Goal: Submit feedback/report problem

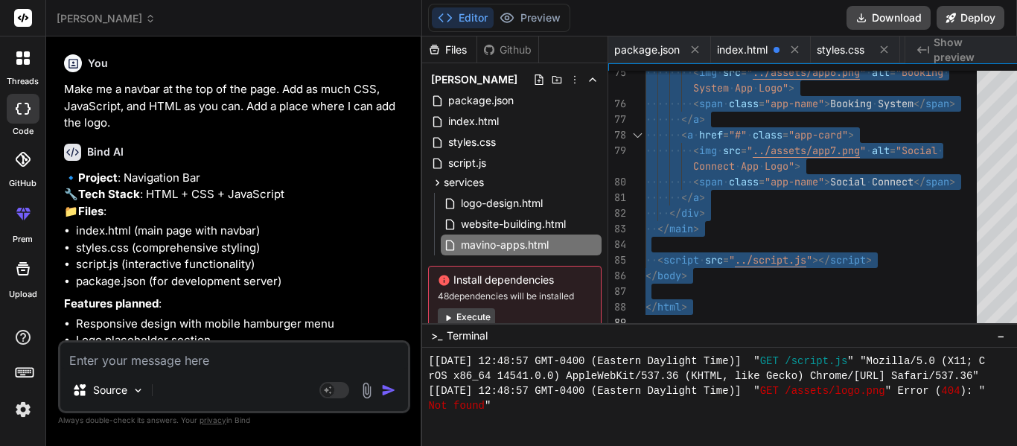
scroll to position [12937, 0]
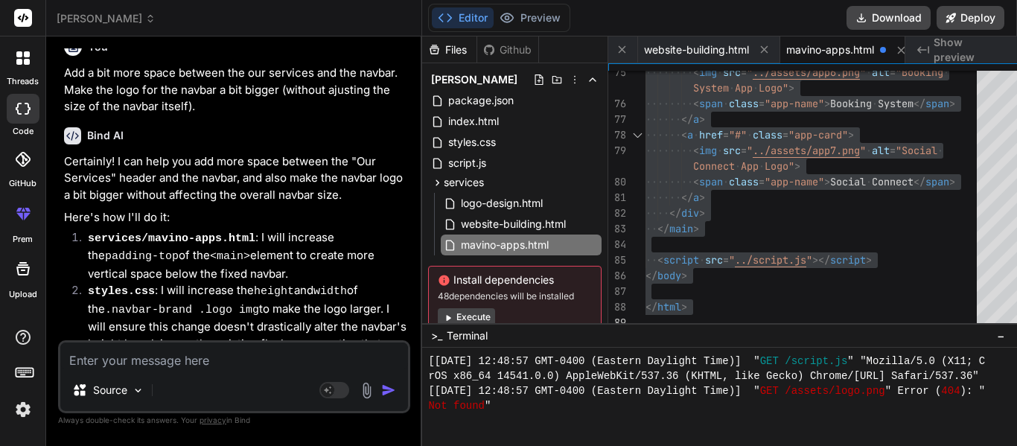
click at [193, 357] on textarea at bounding box center [234, 355] width 348 height 27
type textarea "M"
type textarea "x"
type textarea "Ma"
type textarea "x"
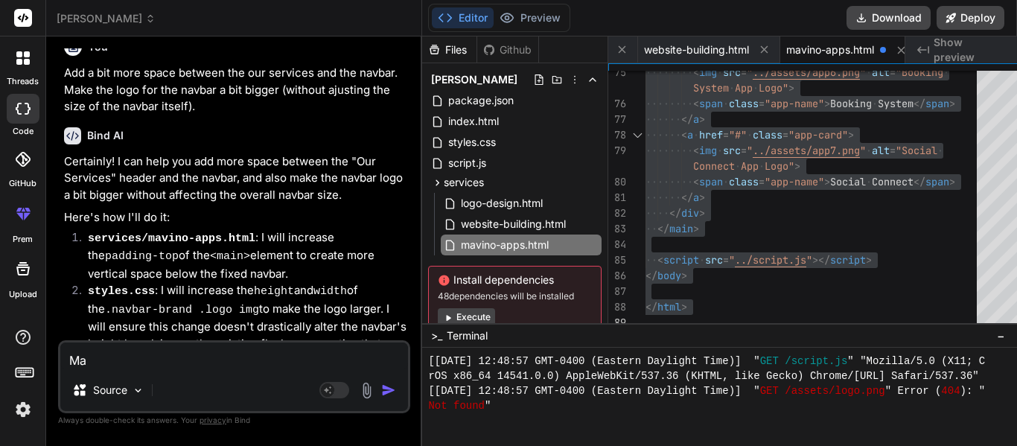
type textarea "Mak"
type textarea "x"
type textarea "Make"
type textarea "x"
type textarea "Make"
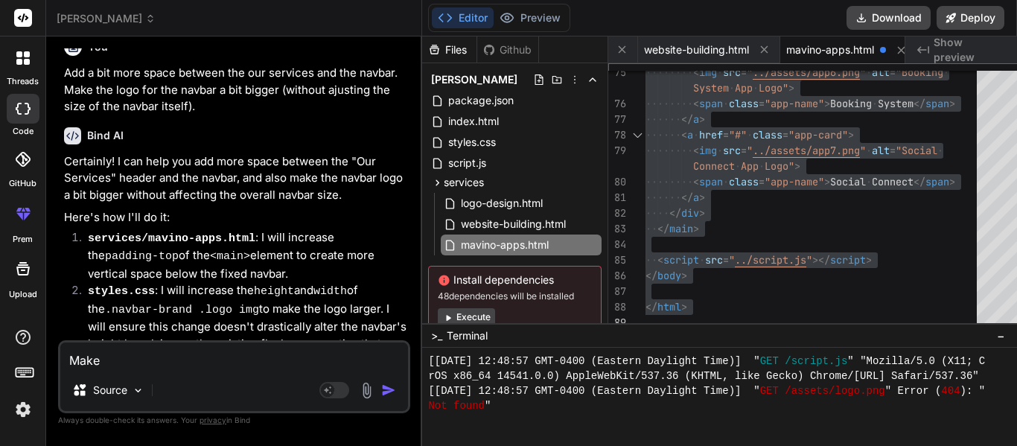
type textarea "x"
type textarea "Make i"
type textarea "x"
type textarea "Make it"
type textarea "x"
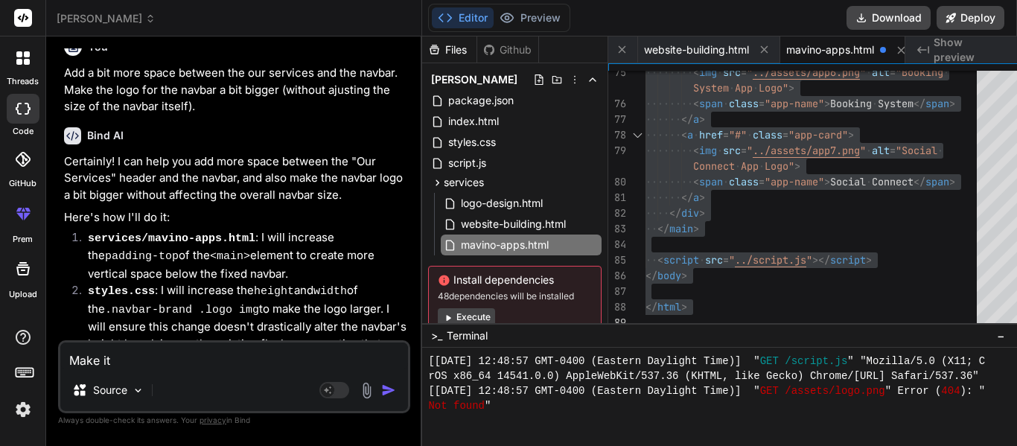
type textarea "Make it"
type textarea "x"
type textarea "Make it s"
type textarea "x"
type textarea "Make it so"
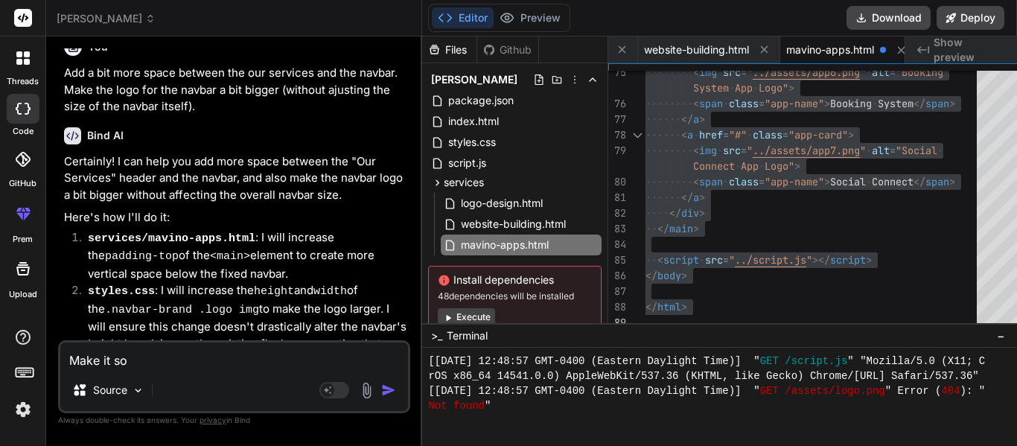
type textarea "x"
type textarea "Make it so"
type textarea "x"
type textarea "Make it so t"
type textarea "x"
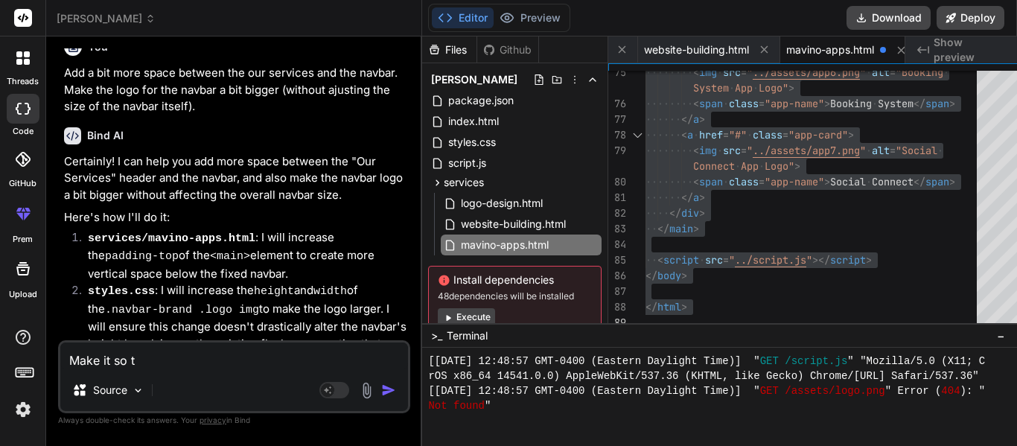
type textarea "Make it so th"
type textarea "x"
type textarea "Make it so the"
type textarea "x"
type textarea "Make it so the"
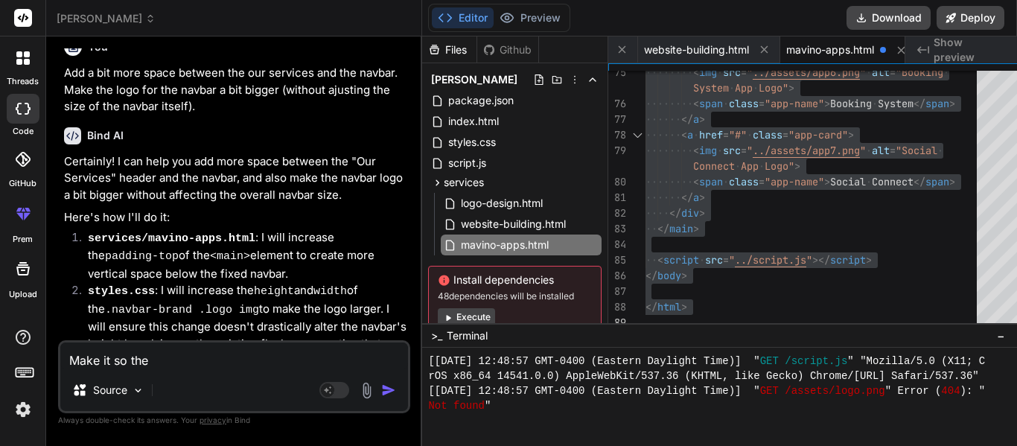
type textarea "x"
type textarea "Make it so the s"
type textarea "x"
type textarea "Make it so the se"
type textarea "x"
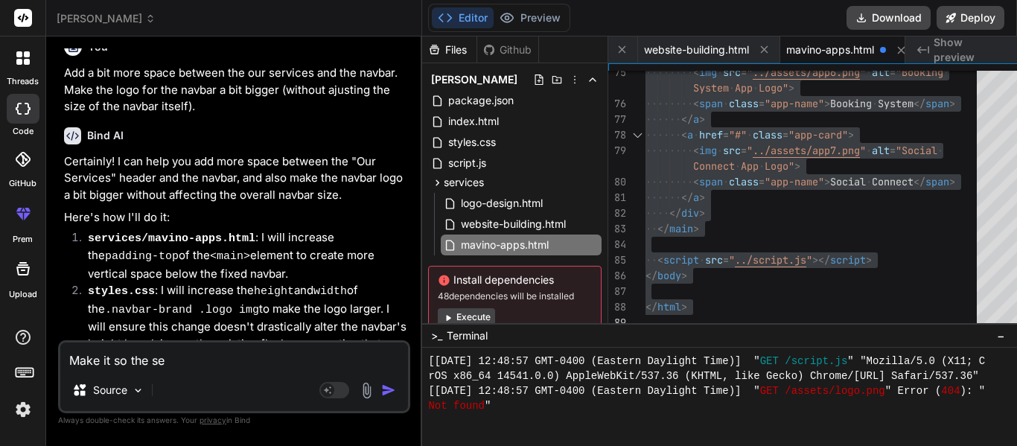
type textarea "Make it so the sea"
type textarea "x"
type textarea "Make it so the sear"
type textarea "x"
type textarea "Make it so the searc"
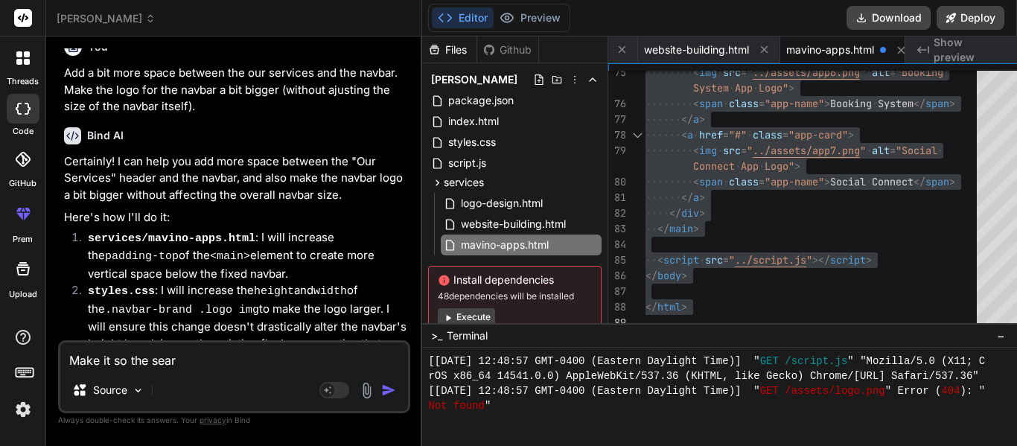
type textarea "x"
type textarea "Make it so the search"
type textarea "x"
type textarea "Make it so the search"
type textarea "x"
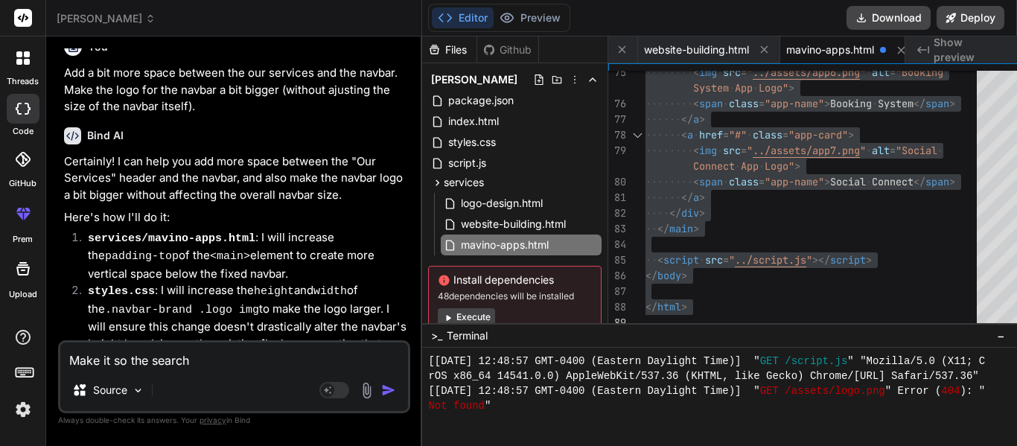
type textarea "Make it so the search b"
type textarea "x"
type textarea "Make it so the search ba"
type textarea "x"
type textarea "Make it so the search bar"
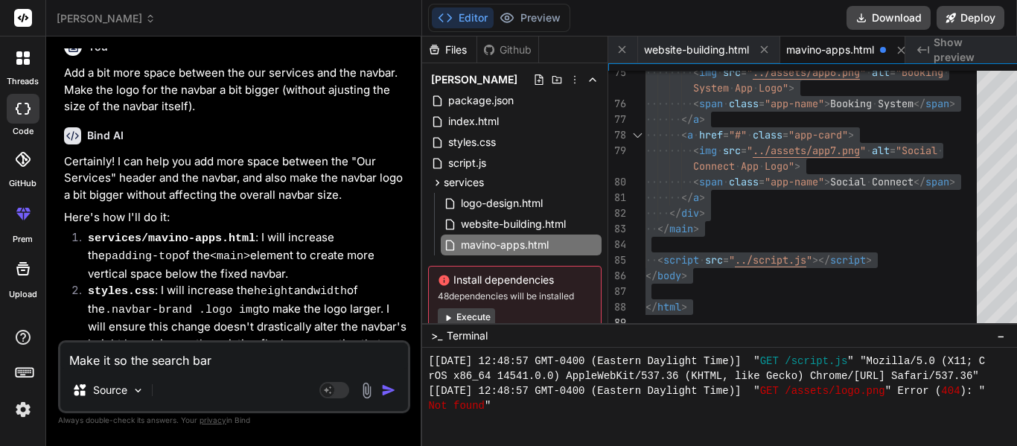
type textarea "x"
type textarea "Make it so the search bar,"
type textarea "x"
type textarea "Make it so the search bar,"
type textarea "x"
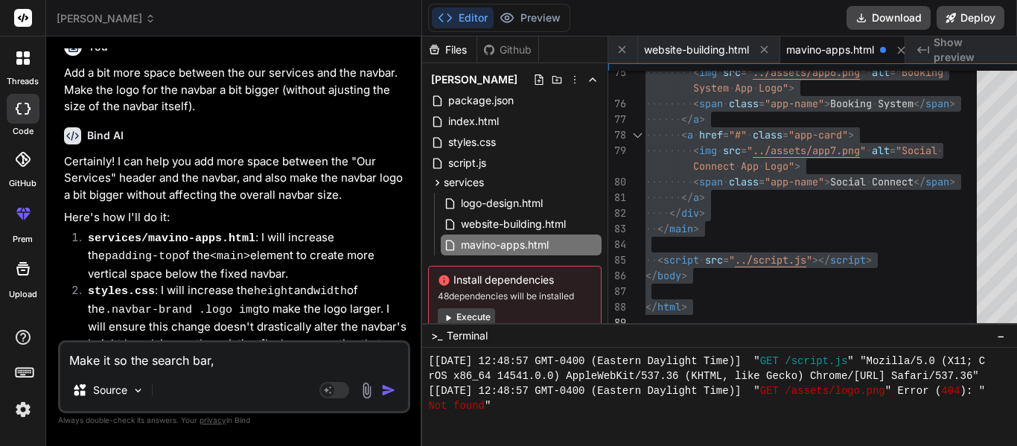
type textarea "Make it so the search bar, w"
type textarea "x"
type textarea "Make it so the search bar, wh"
type textarea "x"
type textarea "Make it so the search bar, whe"
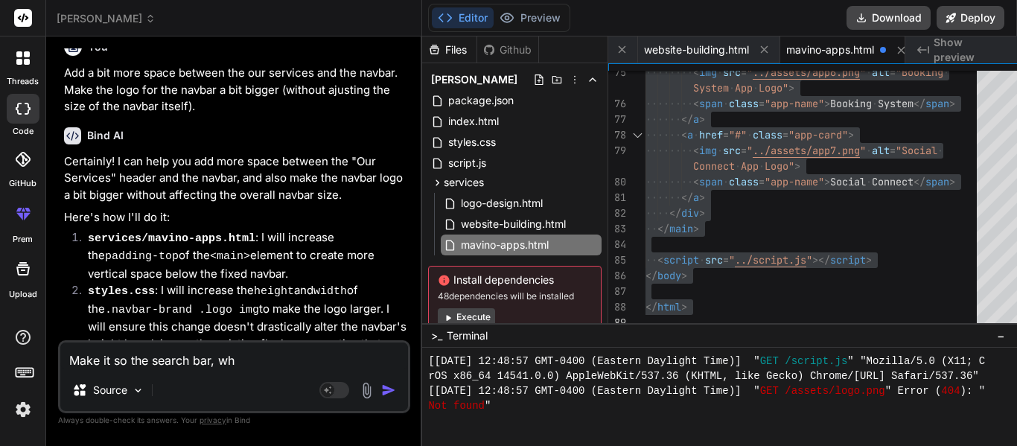
type textarea "x"
type textarea "Make it so the search bar, when"
type textarea "x"
type textarea "Make it so the search bar, when"
type textarea "x"
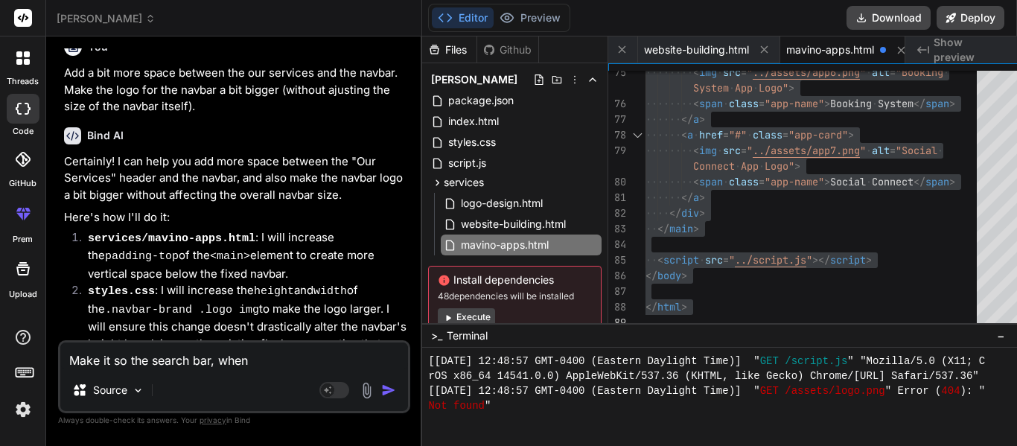
type textarea "Make it so the search bar, when y"
type textarea "x"
type textarea "Make it so the search bar, when yo"
type textarea "x"
type textarea "Make it so the search bar, when you"
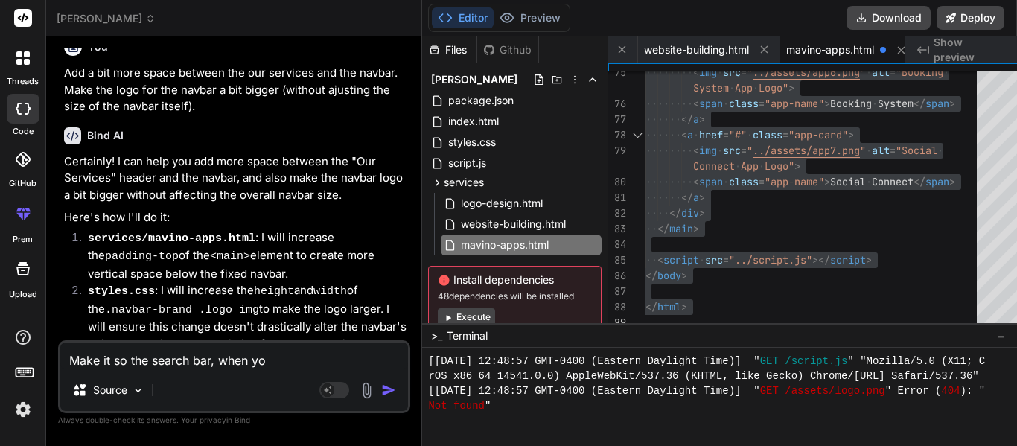
type textarea "x"
type textarea "Make it so the search bar, when you"
type textarea "x"
type textarea "Make it so the search bar, when you a"
type textarea "x"
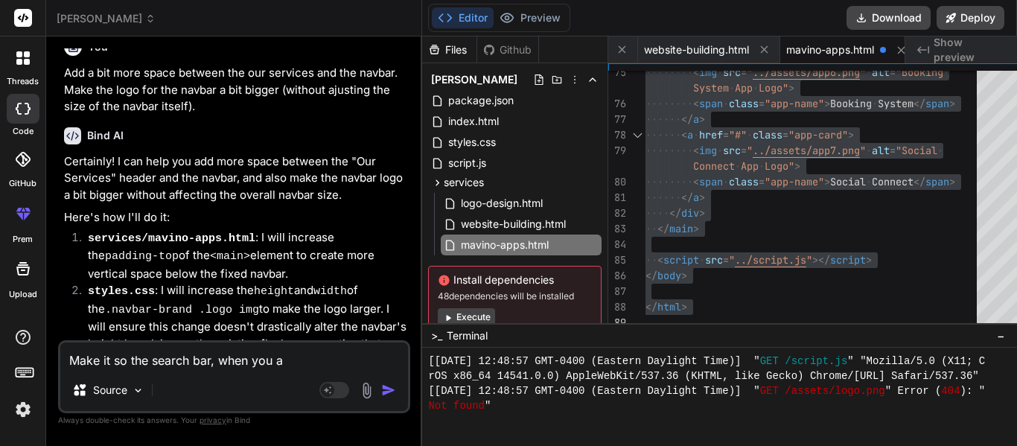
type textarea "Make it so the search bar, when you ar"
type textarea "x"
type textarea "Make it so the search bar, when you are"
type textarea "x"
type textarea "Make it so the search bar, when you are"
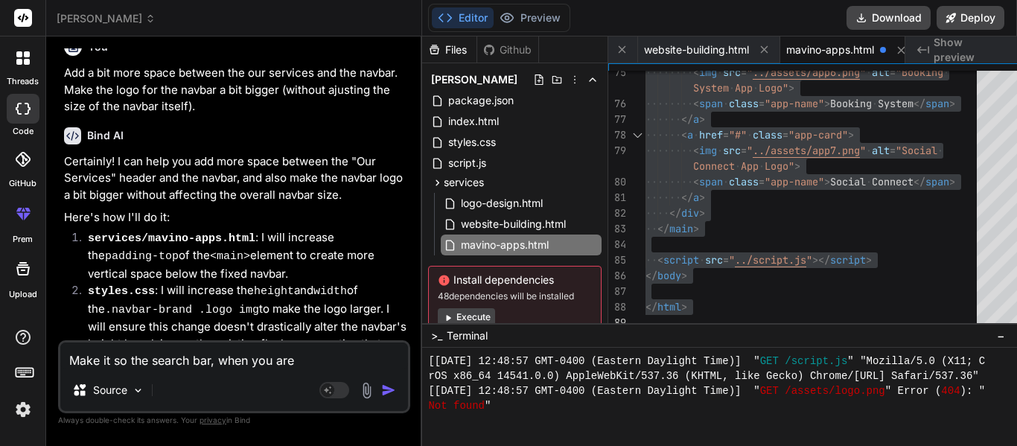
type textarea "x"
type textarea "Make it so the search bar, when you are t"
type textarea "x"
type textarea "Make it so the search bar, when you are ty"
type textarea "x"
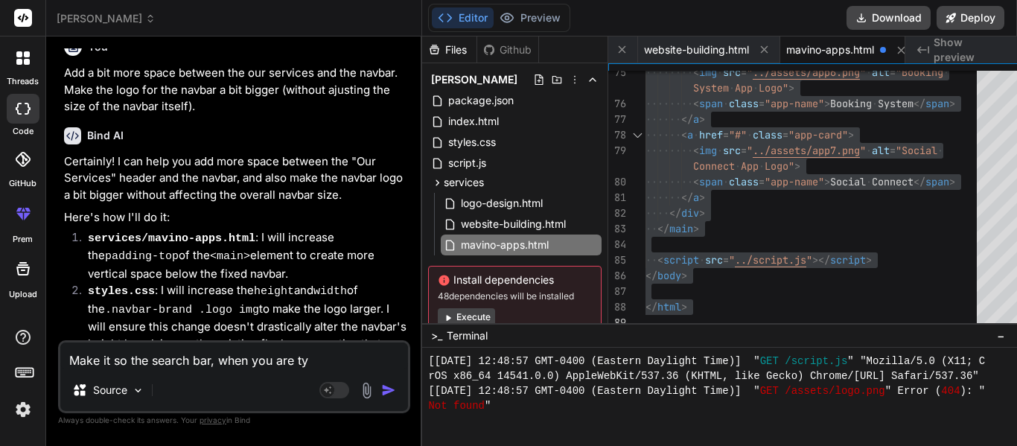
type textarea "Make it so the search bar, when you are typ"
type textarea "x"
type textarea "Make it so the search bar, when you are typi"
type textarea "x"
type textarea "Make it so the search bar, when you are typin"
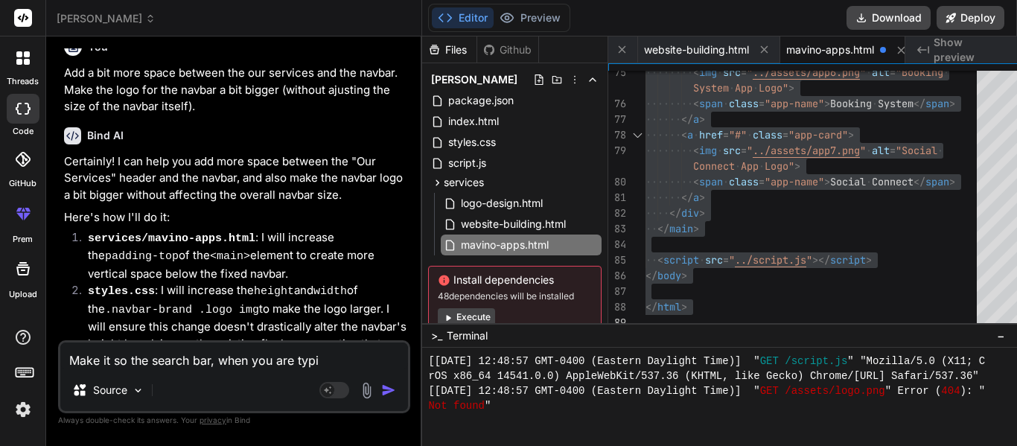
type textarea "x"
type textarea "Make it so the search bar, when you are typing"
type textarea "x"
type textarea "Make it so the search bar, when you are typing"
type textarea "x"
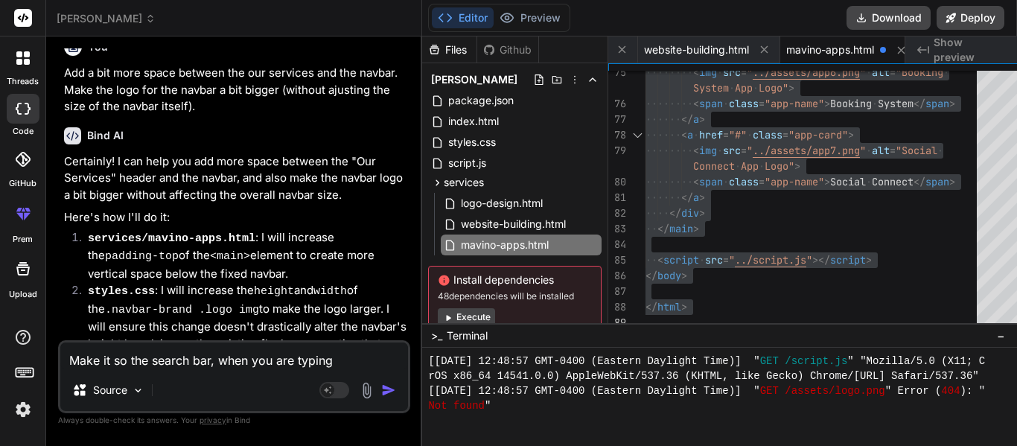
type textarea "Make it so the search bar, when you are typing i"
type textarea "x"
type textarea "Make it so the search bar, when you are typing in"
type textarea "x"
type textarea "Make it so the search bar, when you are typing in"
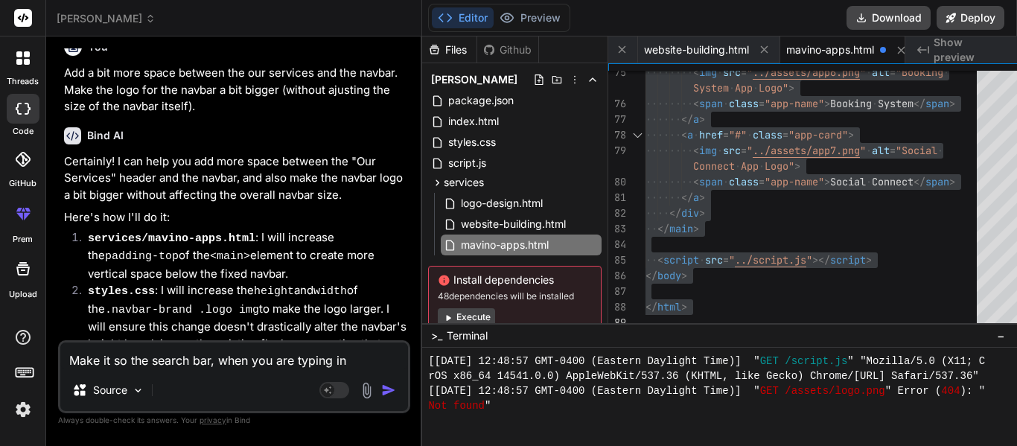
type textarea "x"
type textarea "Make it so the search bar, when you are typing in l"
type textarea "x"
type textarea "Make it so the search bar, when you are typing in le"
type textarea "x"
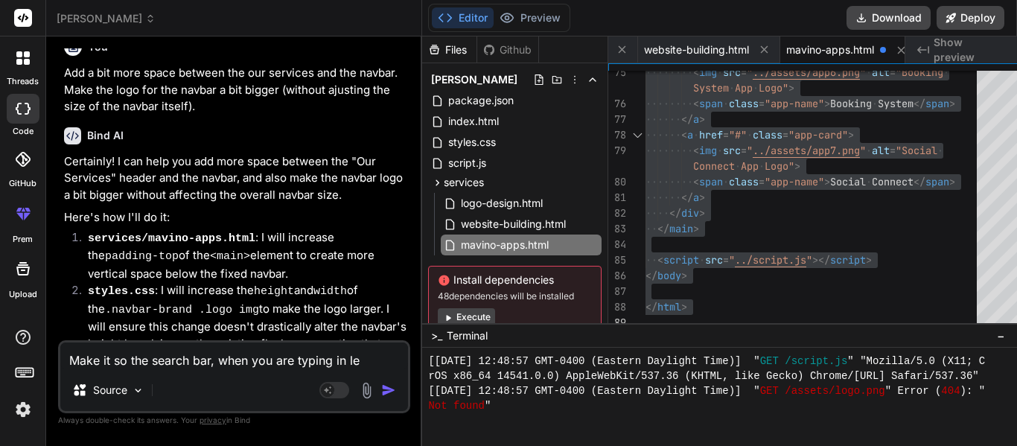
type textarea "Make it so the search bar, when you are typing in let"
type textarea "x"
type textarea "Make it so the search bar, when you are typing in lett"
type textarea "x"
type textarea "Make it so the search bar, when you are typing in [GEOGRAPHIC_DATA]"
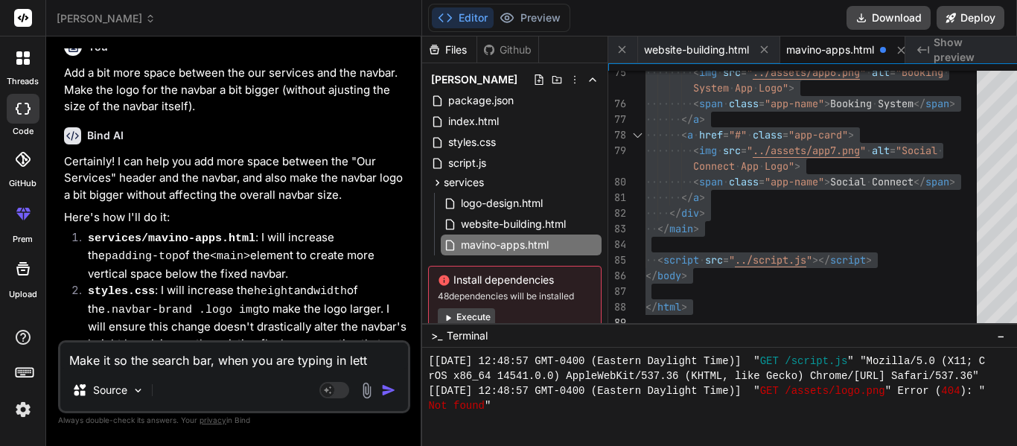
type textarea "x"
type textarea "Make it so the search bar, when you are typing in letter"
type textarea "x"
type textarea "Make it so the search bar, when you are typing in letters"
type textarea "x"
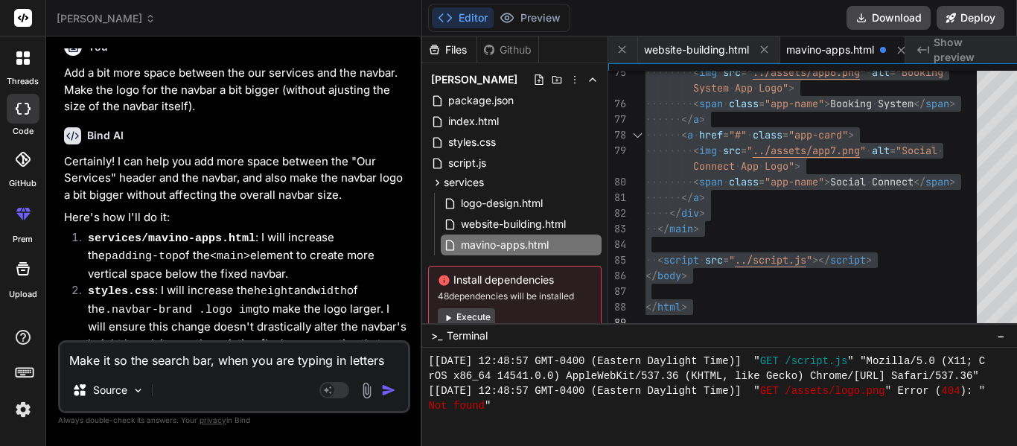
type textarea "Make it so the search bar, when you are typing in letters,"
type textarea "x"
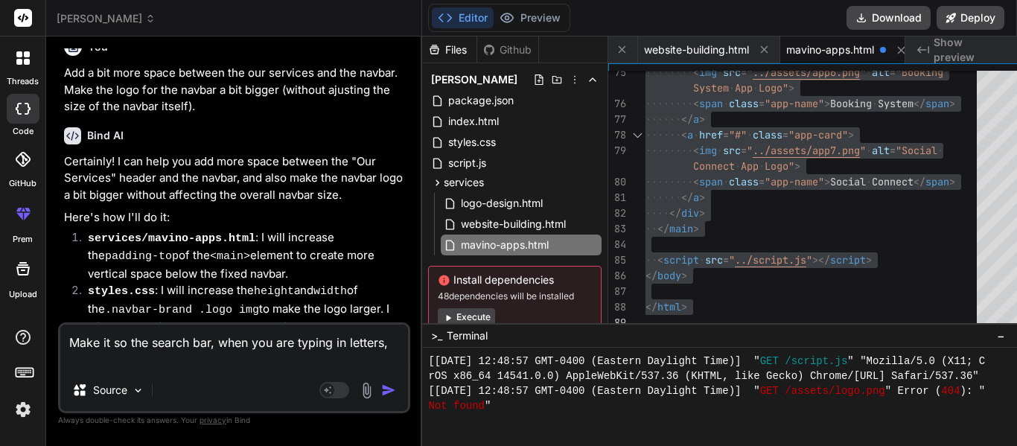
type textarea "Make it so the search bar, when you are typing in letters,"
type textarea "x"
type textarea "Make it so the search bar, when you are typing in letters, w"
type textarea "x"
type textarea "Make it so the search bar, when you are typing in letters, wi"
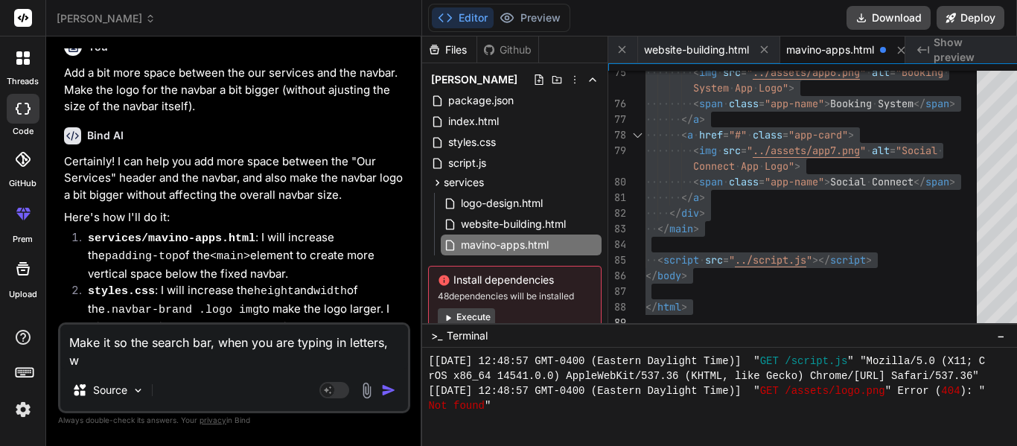
type textarea "x"
type textarea "Make it so the search bar, when you are typing in letters, wil"
type textarea "x"
type textarea "Make it so the search bar, when you are typing in letters, will"
type textarea "x"
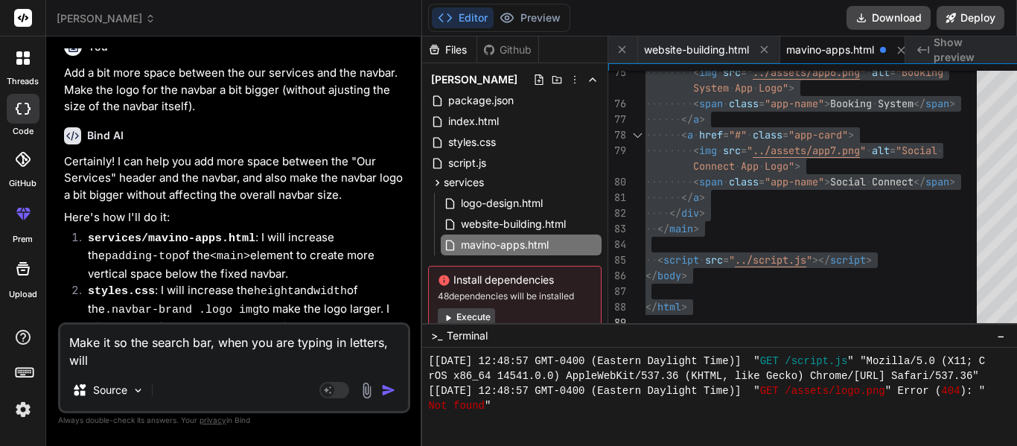
type textarea "Make it so the search bar, when you are typing in letters, will"
type textarea "x"
type textarea "Make it so the search bar, when you are typing in letters, will s"
type textarea "x"
type textarea "Make it so the search bar, when you are typing in letters, will sh"
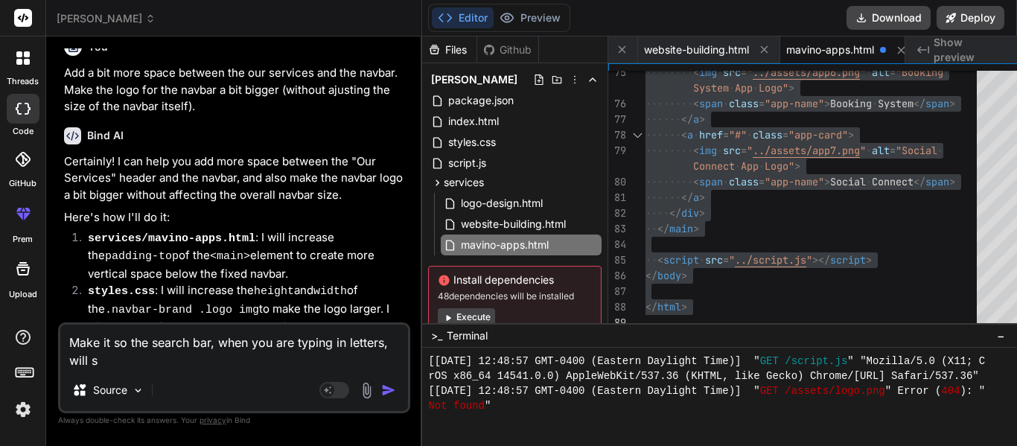
type textarea "x"
type textarea "Make it so the search bar, when you are typing in letters, will sho"
type textarea "x"
type textarea "Make it so the search bar, when you are typing in letters, will show"
type textarea "x"
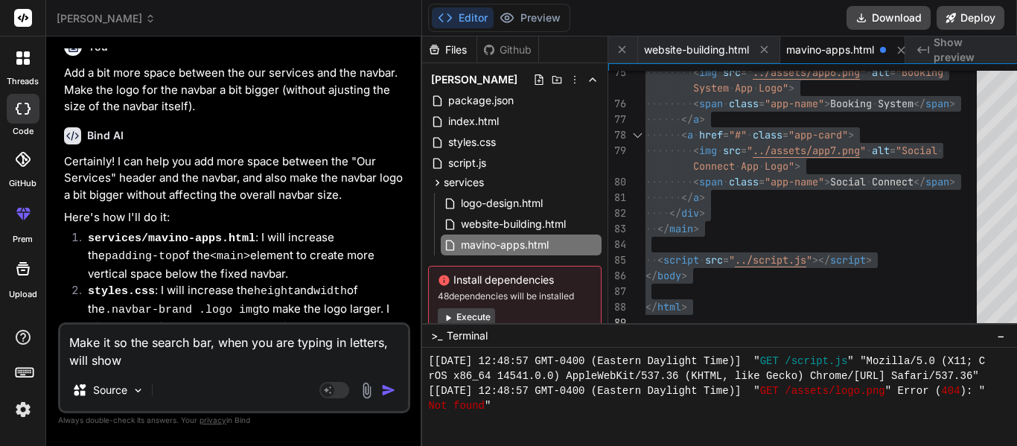
type textarea "Make it so the search bar, when you are typing in letters, will show"
type textarea "x"
type textarea "Make it so the search bar, when you are typing in letters, will show y"
type textarea "x"
type textarea "Make it so the search bar, when you are typing in letters, will show yo"
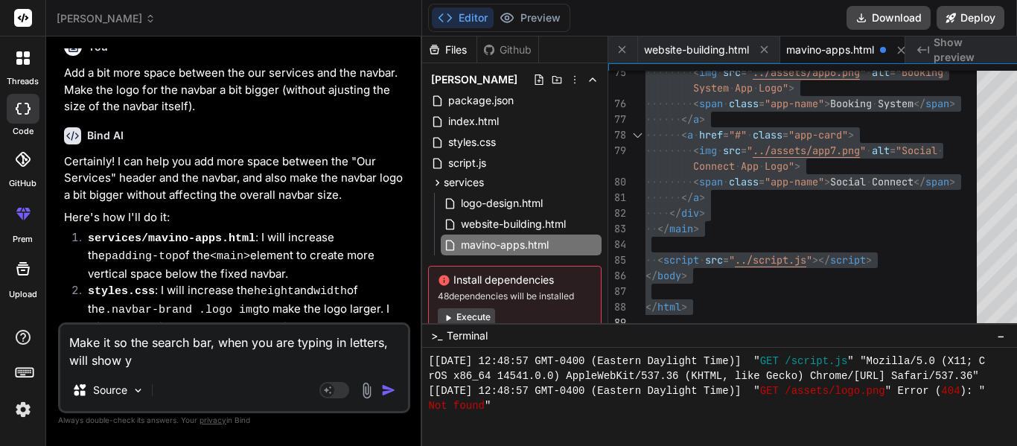
type textarea "x"
type textarea "Make it so the search bar, when you are typing in letters, will show you"
type textarea "x"
type textarea "Make it so the search bar, when you are typing in letters, will show you"
type textarea "x"
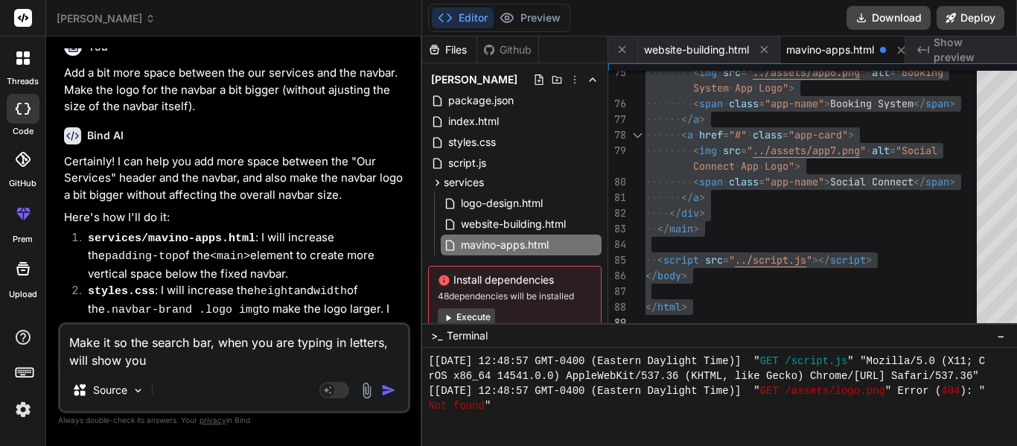
type textarea "Make it so the search bar, when you are typing in letters, will show you d"
type textarea "x"
type textarea "Make it so the search bar, when you are typing in letters, will show you di"
type textarea "x"
type textarea "Make it so the search bar, when you are typing in letters, will show you dif"
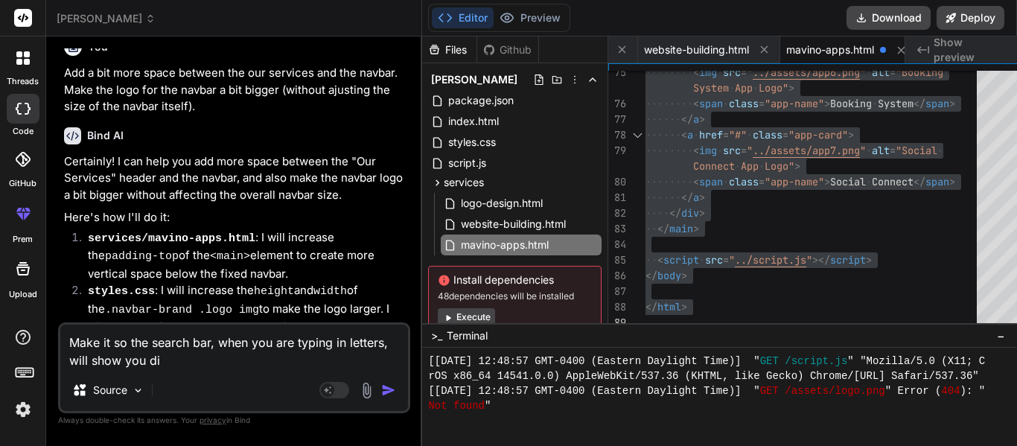
type textarea "x"
type textarea "Make it so the search bar, when you are typing in letters, will show you diff"
type textarea "x"
type textarea "Make it so the search bar, when you are typing in letters, will show you diffe"
type textarea "x"
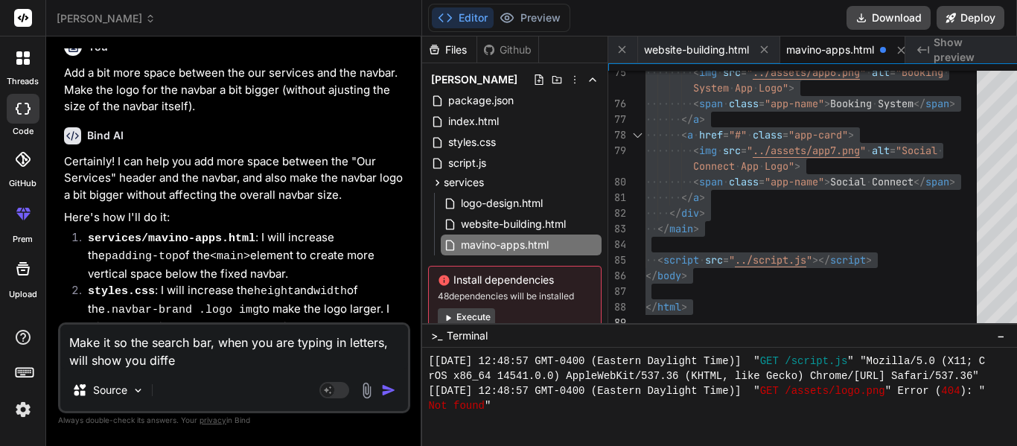
type textarea "Make it so the search bar, when you are typing in letters, will show you differ"
type textarea "x"
type textarea "Make it so the search bar, when you are typing in letters, will show you differe"
type textarea "x"
type textarea "Make it so the search bar, when you are typing in letters, will show you differ…"
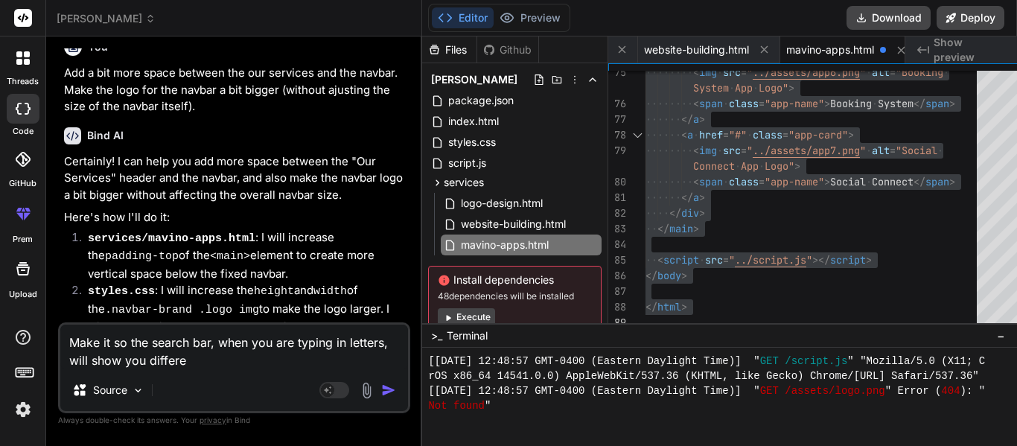
type textarea "x"
type textarea "Make it so the search bar, when you are typing in letters, will show you differ…"
type textarea "x"
type textarea "Make it so the search bar, when you are typing in letters, will show you differ…"
type textarea "x"
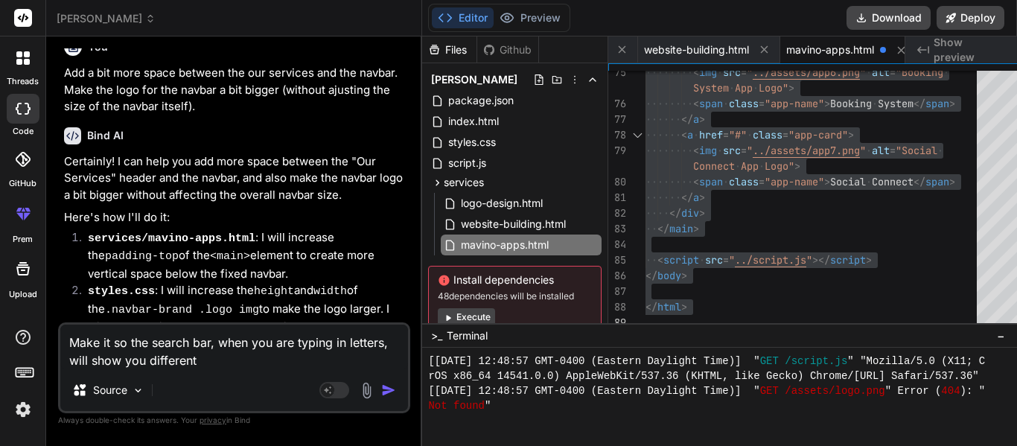
type textarea "Make it so the search bar, when you are typing in letters, will show you differ…"
type textarea "x"
type textarea "Make it so the search bar, when you are typing in letters, will show you differ…"
type textarea "x"
type textarea "Make it so the search bar, when you are typing in letters, will show you differ…"
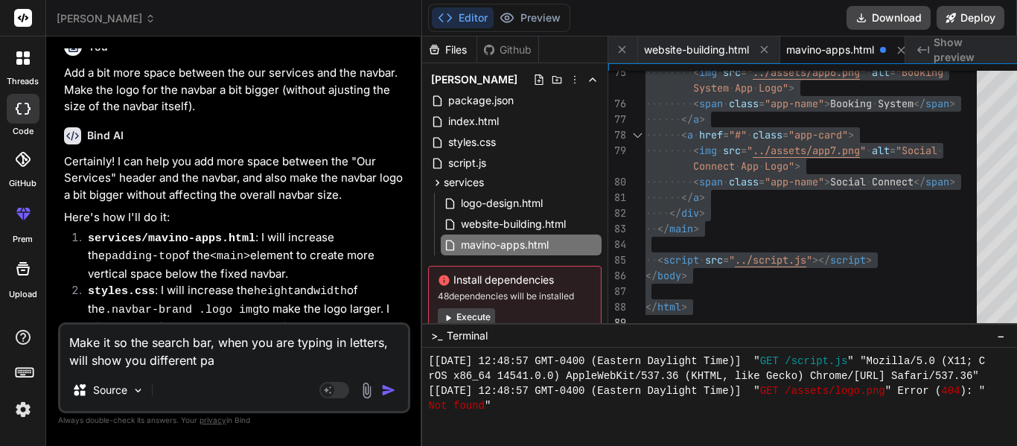
type textarea "x"
type textarea "Make it so the search bar, when you are typing in letters, will show you differ…"
type textarea "x"
type textarea "Make it so the search bar, when you are typing in letters, will show you differ…"
type textarea "x"
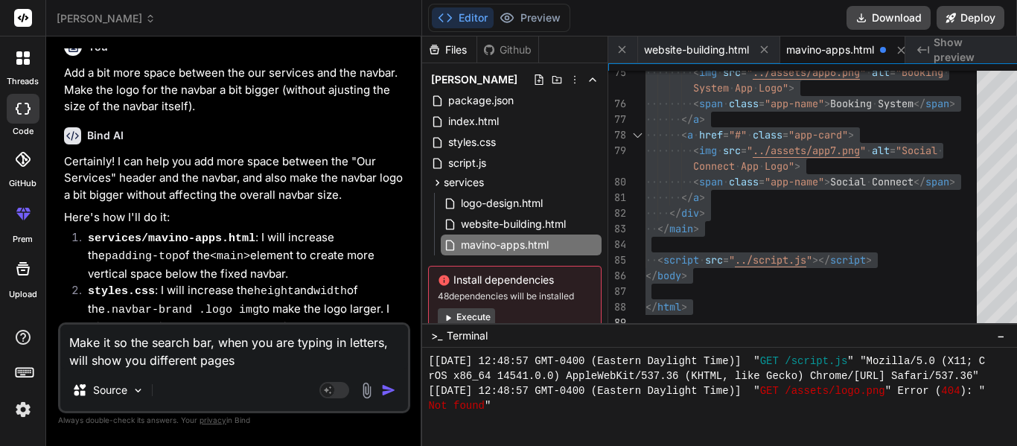
type textarea "Make it so the search bar, when you are typing in letters, will show you differ…"
type textarea "x"
type textarea "Make it so the search bar, when you are typing in letters, will show you differ…"
type textarea "x"
type textarea "Make it so the search bar, when you are typing in letters, will show you differ…"
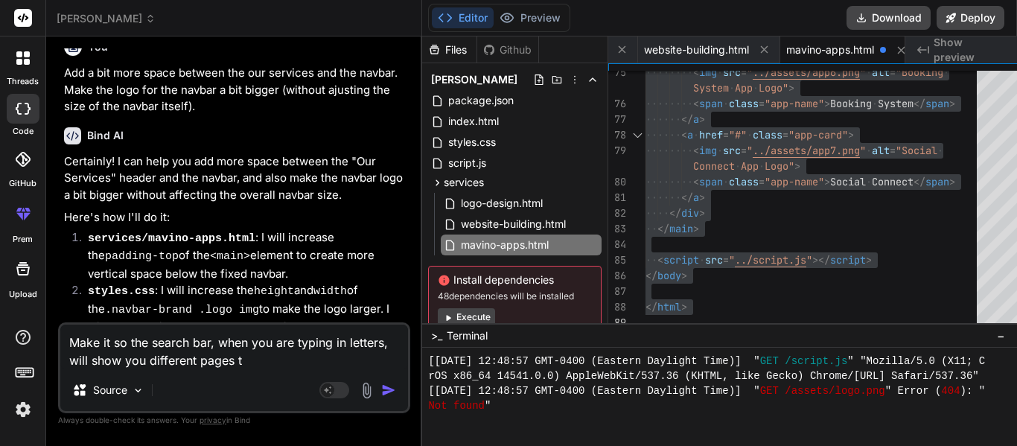
type textarea "x"
type textarea "Make it so the search bar, when you are typing in letters, will show you differ…"
type textarea "x"
type textarea "Make it so the search bar, when you are typing in letters, will show you differ…"
type textarea "x"
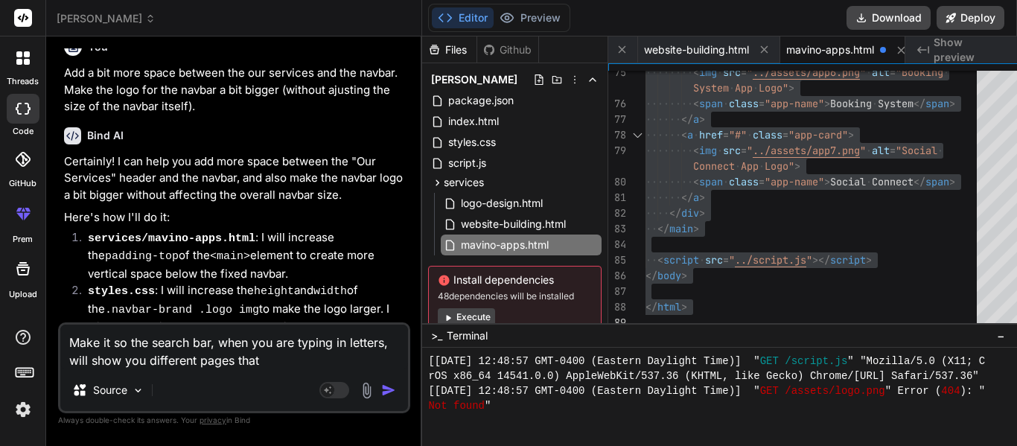
type textarea "Make it so the search bar, when you are typing in letters, will show you differ…"
type textarea "x"
type textarea "Make it so the search bar, when you are typing in letters, will show you differ…"
type textarea "x"
type textarea "Make it so the search bar, when you are typing in letters, will show you differ…"
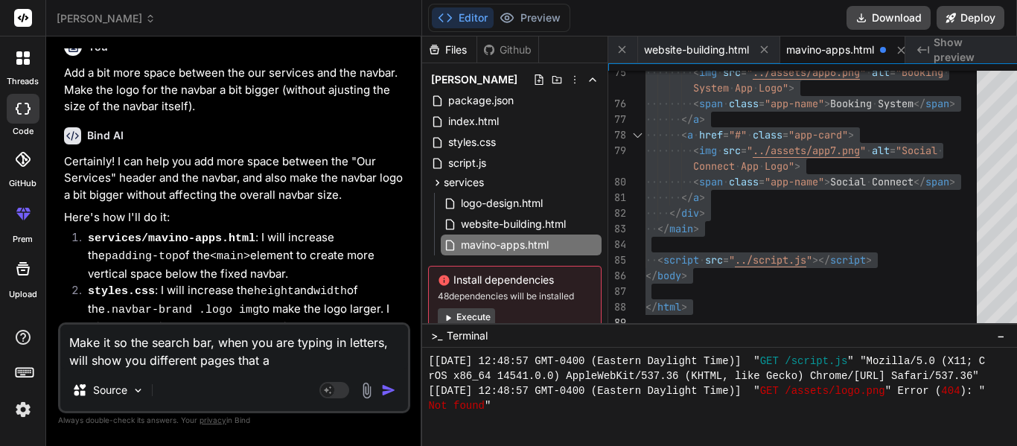
type textarea "x"
type textarea "Make it so the search bar, when you are typing in letters, will show you differ…"
type textarea "x"
type textarea "Make it so the search bar, when you are typing in letters, will show you differ…"
type textarea "x"
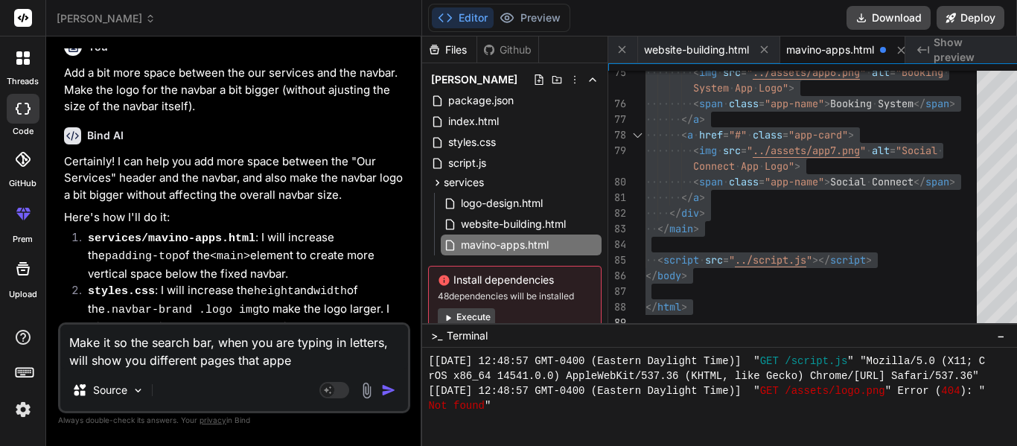
type textarea "Make it so the search bar, when you are typing in letters, will show you differ…"
type textarea "x"
type textarea "Make it so the search bar, when you are typing in letters, will show you differ…"
type textarea "x"
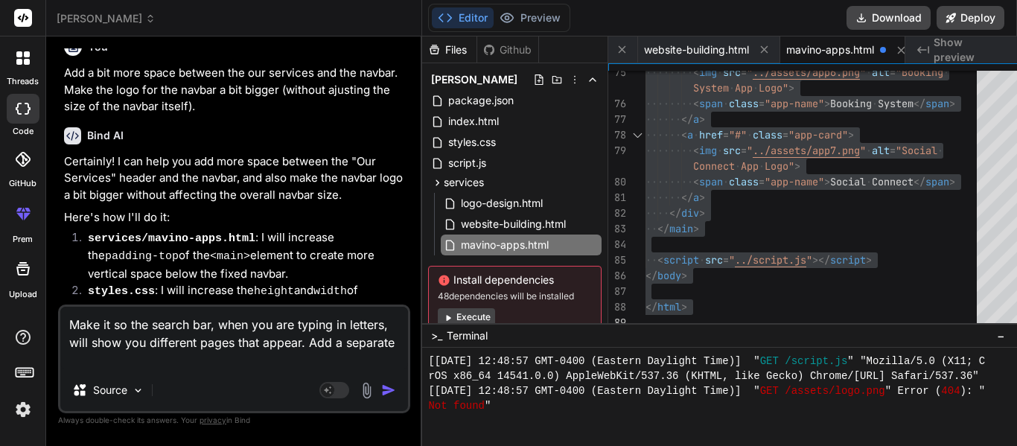
scroll to position [0, 0]
click at [342, 345] on textarea "Make it so the search bar, when you are typing in letters, will show you differ…" at bounding box center [234, 338] width 348 height 63
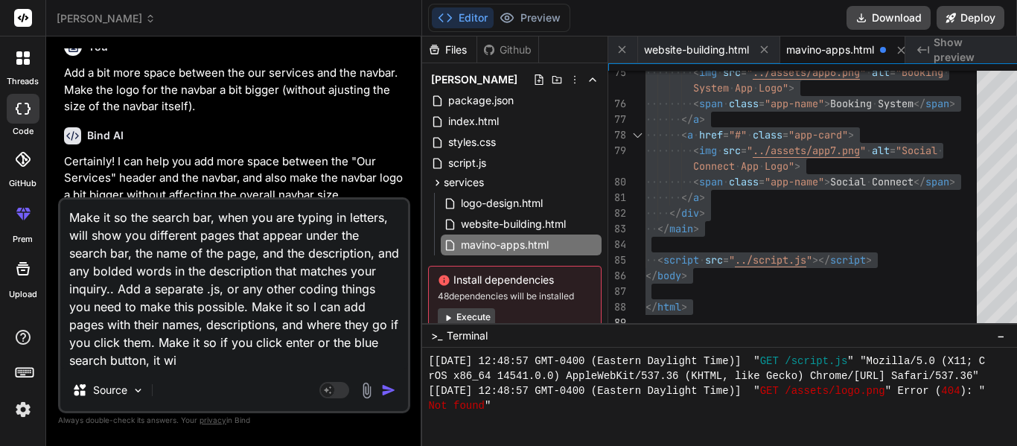
scroll to position [1, 0]
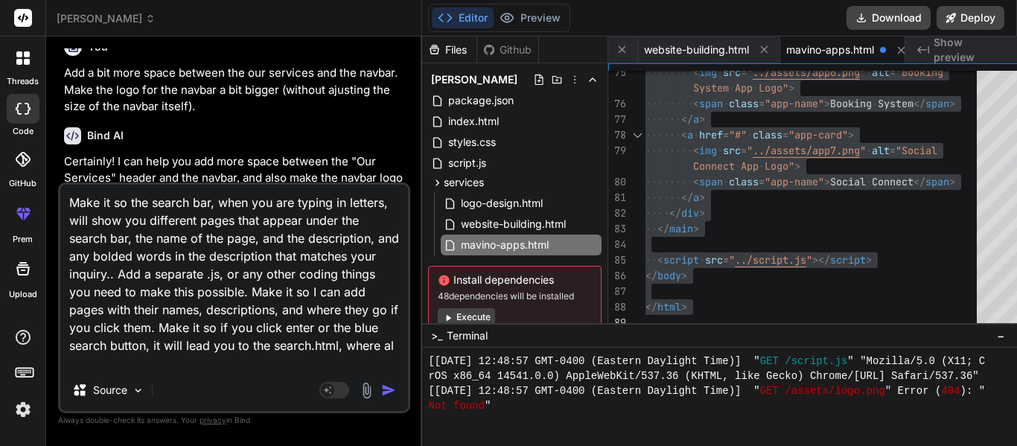
click at [306, 361] on textarea "Make it so the search bar, when you are typing in letters, will show you differ…" at bounding box center [234, 277] width 348 height 185
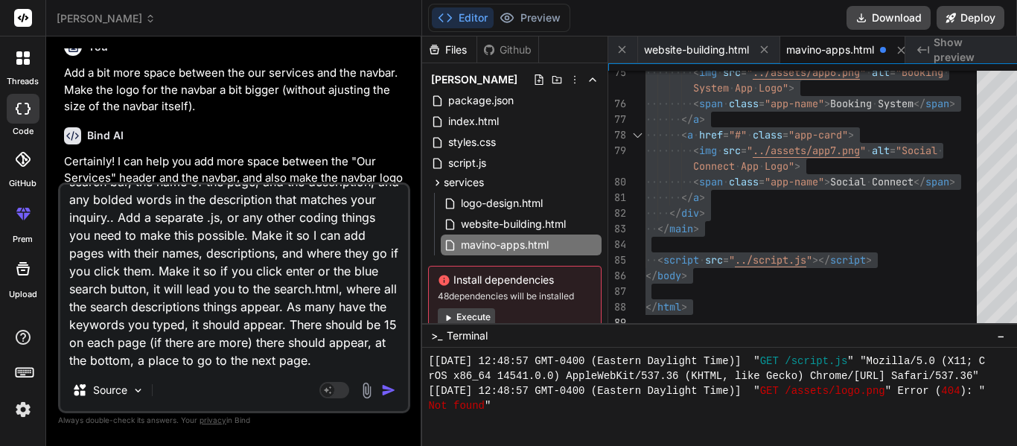
scroll to position [74, 0]
click at [360, 255] on textarea "Make it so the search bar, when you are typing in letters, will show you differ…" at bounding box center [234, 277] width 348 height 185
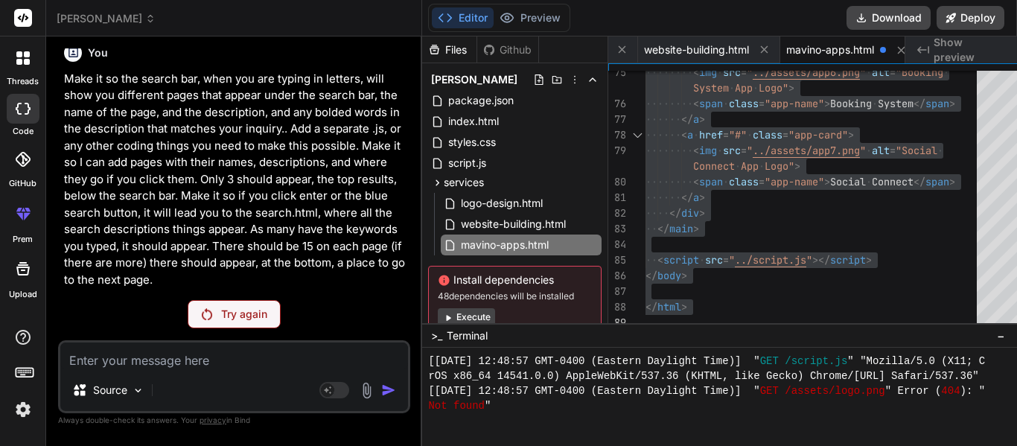
scroll to position [11821, 0]
